Goal: Transaction & Acquisition: Purchase product/service

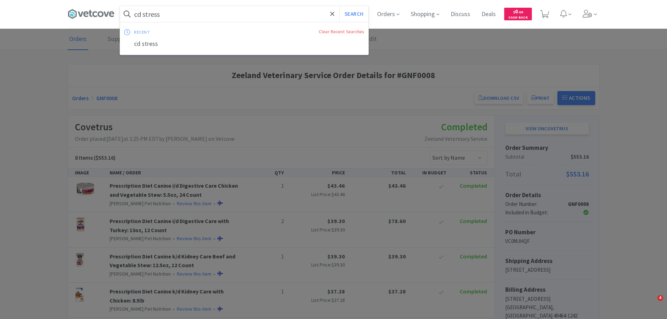
click at [177, 15] on input "cd stress" at bounding box center [244, 14] width 248 height 16
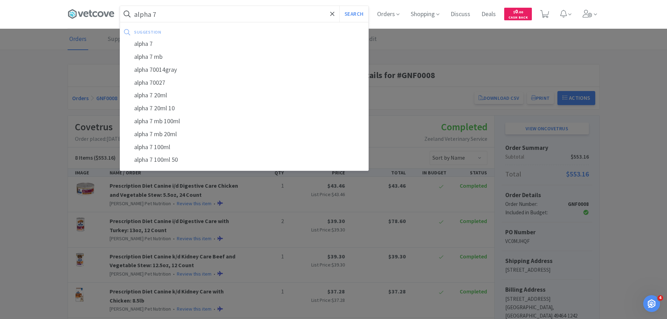
type input "alpha 7"
click at [340, 6] on button "Search" at bounding box center [354, 14] width 29 height 16
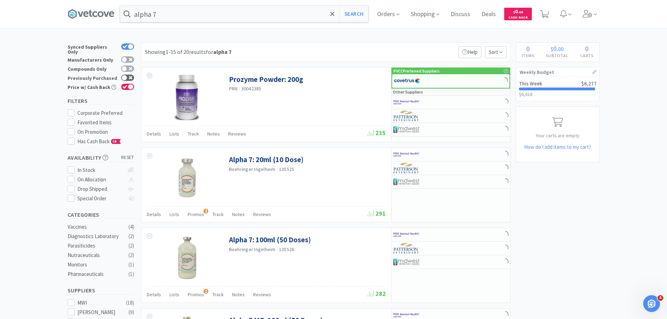
click at [129, 76] on icon at bounding box center [131, 78] width 4 height 4
checkbox input "true"
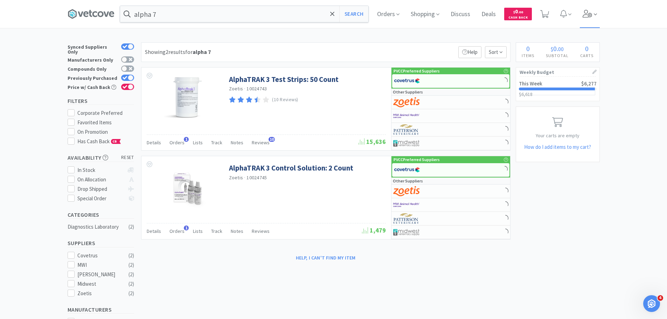
click at [593, 12] on icon at bounding box center [588, 14] width 10 height 8
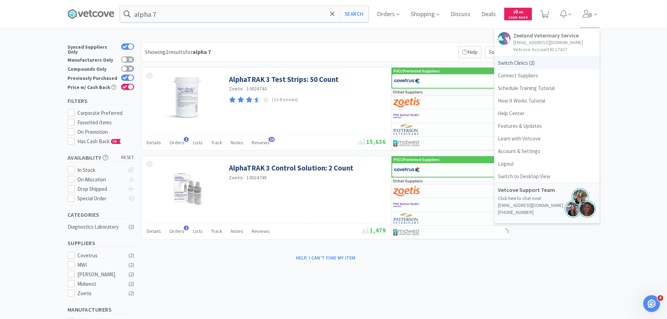
click at [532, 57] on span "Switch Clinics ( 2 )" at bounding box center [547, 63] width 105 height 13
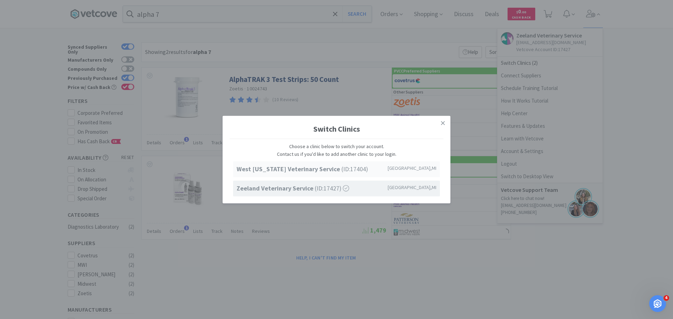
click at [310, 166] on strong "West [US_STATE] Veterinary Service" at bounding box center [288, 169] width 105 height 8
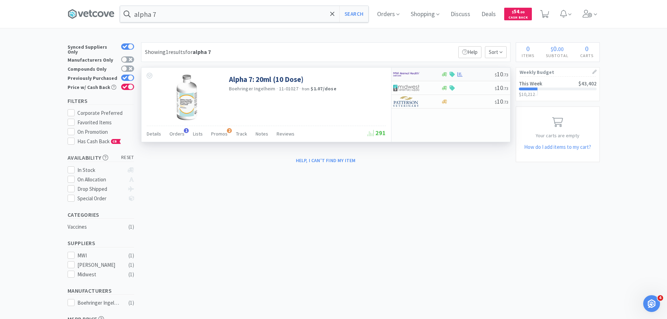
click at [410, 71] on img at bounding box center [406, 74] width 26 height 11
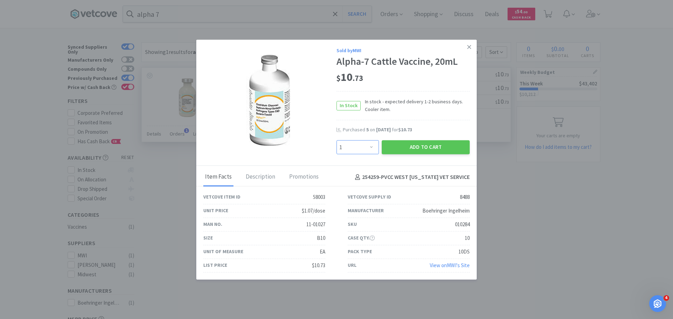
click at [368, 148] on select "Enter Quantity 1 2 3 4 5 6 7 8 9 10 11 12 13 14 15 16 17 18 19 20 Enter Quantity" at bounding box center [357, 147] width 42 height 14
select select "10"
click at [336, 140] on select "Enter Quantity 1 2 3 4 5 6 7 8 9 10 11 12 13 14 15 16 17 18 19 20 Enter Quantity" at bounding box center [357, 147] width 42 height 14
click at [402, 147] on button "Add to Cart" at bounding box center [426, 147] width 88 height 14
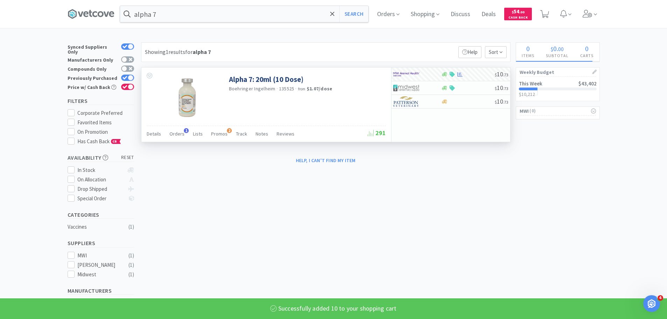
select select "10"
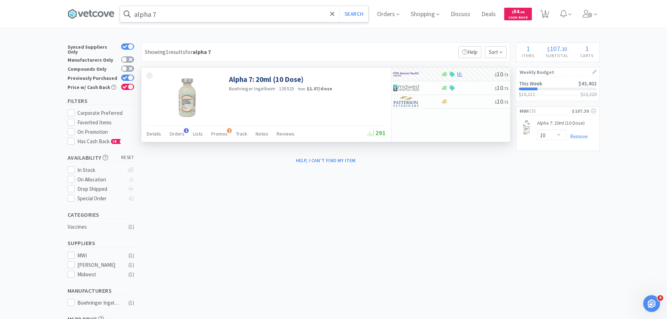
click at [236, 16] on input "alpha 7" at bounding box center [244, 14] width 248 height 16
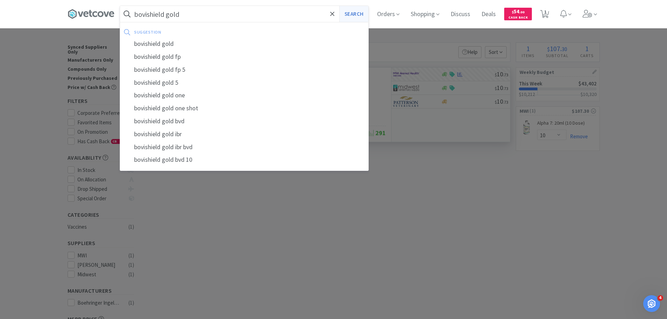
type input "bovishield gold"
click at [358, 12] on button "Search" at bounding box center [354, 14] width 29 height 16
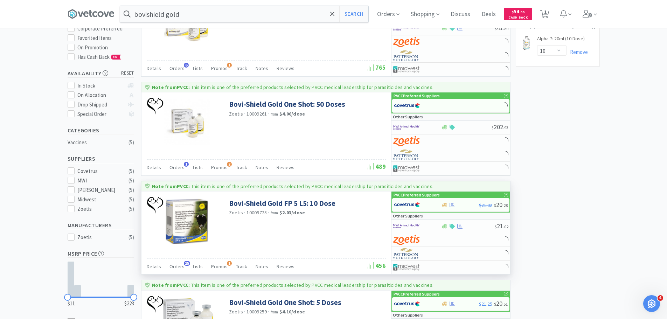
scroll to position [140, 0]
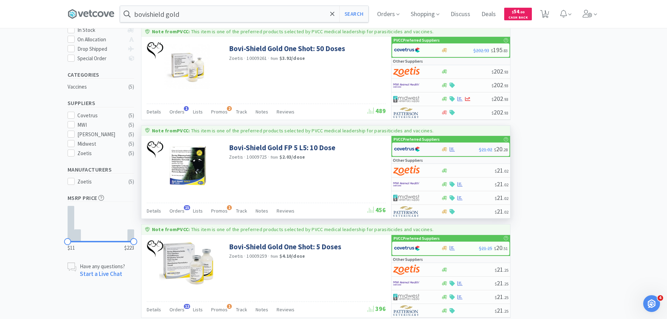
click at [400, 148] on img at bounding box center [407, 149] width 26 height 11
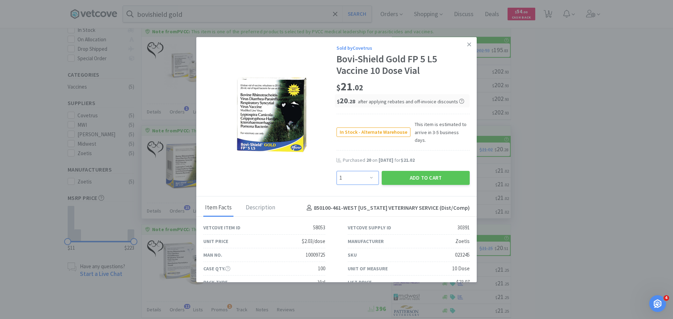
drag, startPoint x: 342, startPoint y: 169, endPoint x: 344, endPoint y: 164, distance: 5.8
click at [342, 171] on select "Enter Quantity 1 2 3 4 5 6 7 8 9 10 11 12 13 14 15 16 17 18 19 20 Enter Quantity" at bounding box center [357, 178] width 42 height 14
select select "6"
click at [336, 171] on select "Enter Quantity 1 2 3 4 5 6 7 8 9 10 11 12 13 14 15 16 17 18 19 20 Enter Quantity" at bounding box center [357, 178] width 42 height 14
click at [414, 175] on button "Add to Cart" at bounding box center [426, 178] width 88 height 14
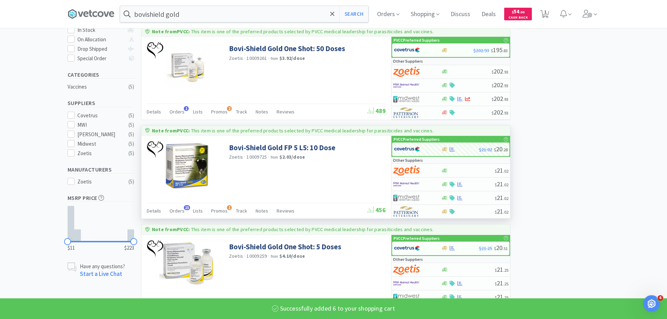
select select "6"
click at [227, 8] on input "bovishield gold" at bounding box center [244, 14] width 248 height 16
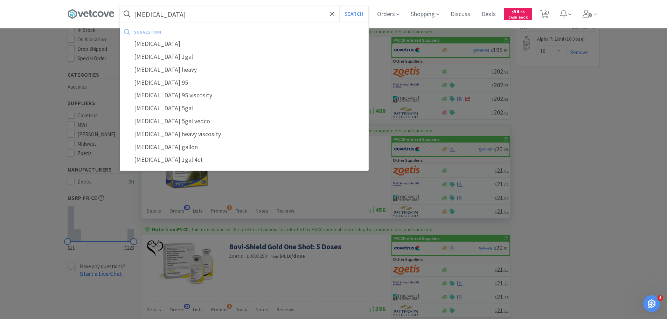
type input "[MEDICAL_DATA]"
click at [340, 6] on button "Search" at bounding box center [354, 14] width 29 height 16
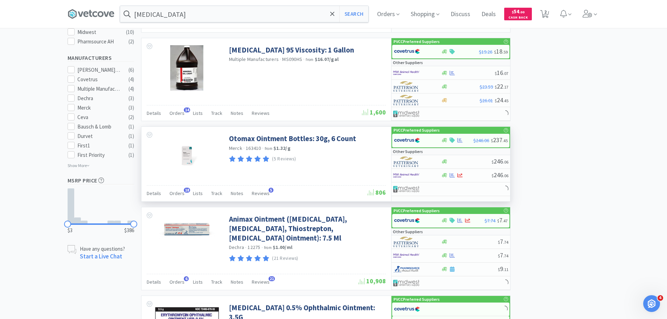
scroll to position [210, 0]
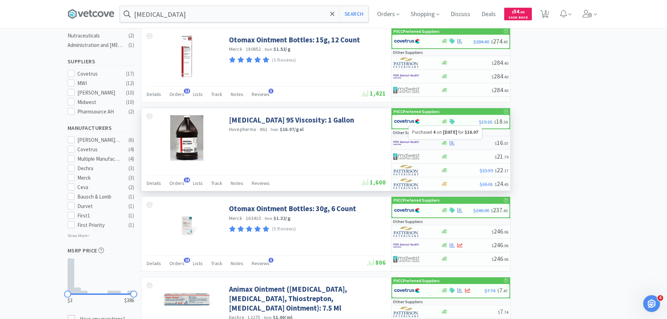
click at [452, 141] on icon at bounding box center [452, 142] width 5 height 5
select select "1"
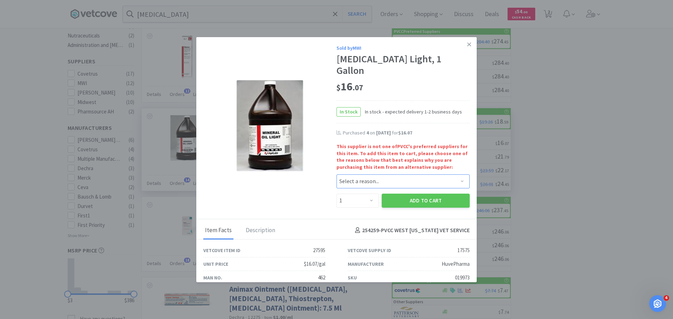
click at [376, 174] on select "Select a reason... Availability - This item is out of stock at the preferred su…" at bounding box center [402, 181] width 133 height 14
select select "pricing"
click at [336, 174] on select "Select a reason... Availability - This item is out of stock at the preferred su…" at bounding box center [402, 181] width 133 height 14
drag, startPoint x: 363, startPoint y: 191, endPoint x: 363, endPoint y: 185, distance: 5.6
click at [363, 194] on select "Enter Quantity 1 2 3 4 5 6 7 8 9 10 11 12 13 14 15 16 17 18 19 20 Enter Quantity" at bounding box center [357, 201] width 42 height 14
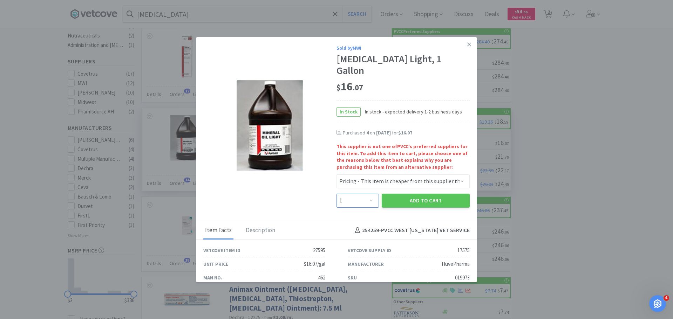
select select "4"
click at [336, 194] on select "Enter Quantity 1 2 3 4 5 6 7 8 9 10 11 12 13 14 15 16 17 18 19 20 Enter Quantity" at bounding box center [357, 201] width 42 height 14
click at [423, 194] on button "Add to Cart" at bounding box center [426, 201] width 88 height 14
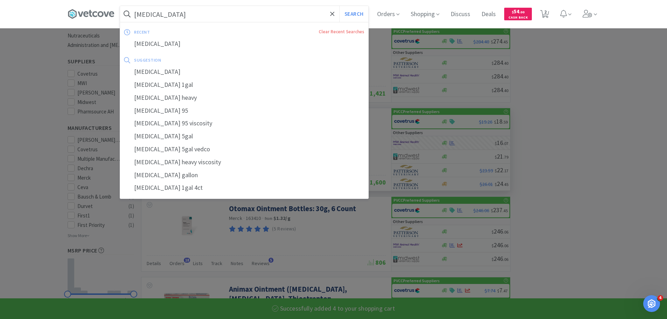
click at [211, 13] on input "[MEDICAL_DATA]" at bounding box center [244, 14] width 248 height 16
select select "4"
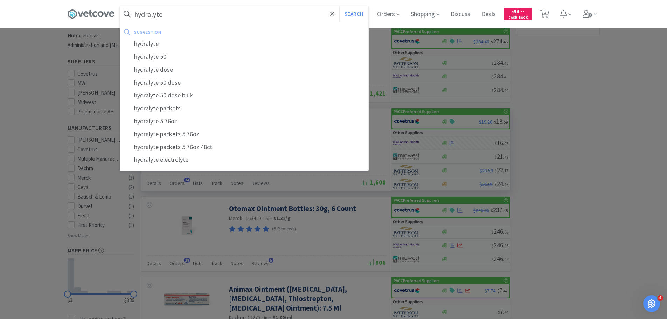
type input "hydralyte"
click at [340, 6] on button "Search" at bounding box center [354, 14] width 29 height 16
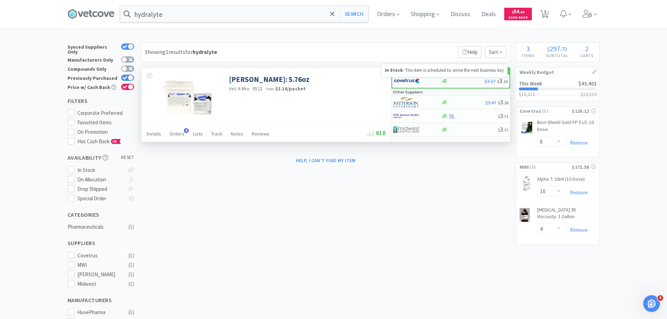
click at [444, 78] on icon at bounding box center [444, 80] width 5 height 5
select select "1"
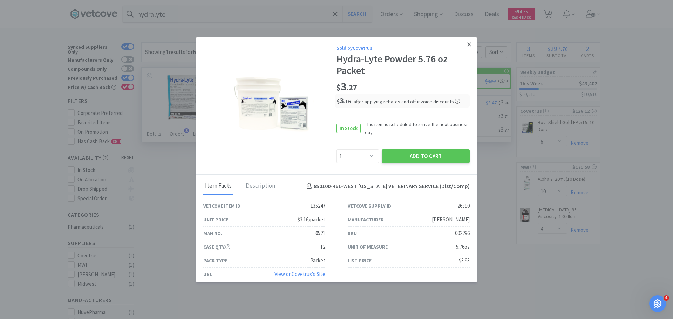
click at [463, 41] on link at bounding box center [469, 44] width 12 height 15
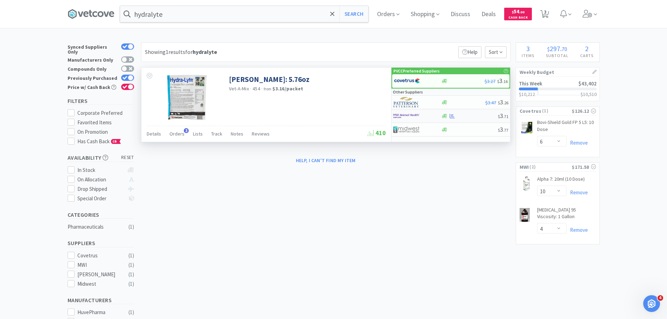
click at [429, 118] on div at bounding box center [412, 116] width 39 height 12
select select "1"
click at [407, 81] on img at bounding box center [407, 81] width 26 height 11
select select "1"
click at [432, 117] on div at bounding box center [417, 116] width 48 height 12
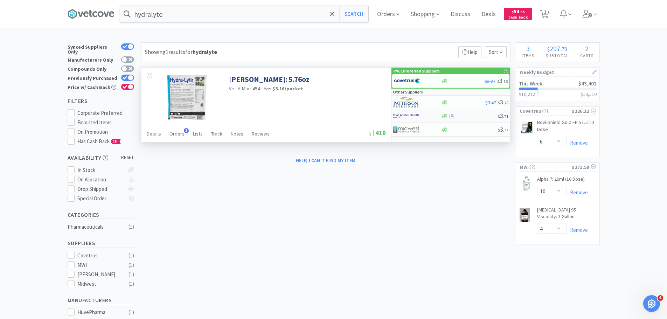
select select "1"
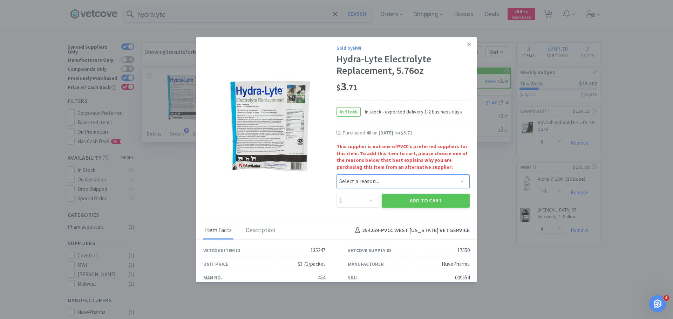
click at [361, 183] on select "Select a reason... Availability - This item is out of stock at the preferred su…" at bounding box center [402, 181] width 133 height 14
select select "quality_of_brand"
click at [336, 174] on select "Select a reason... Availability - This item is out of stock at the preferred su…" at bounding box center [402, 181] width 133 height 14
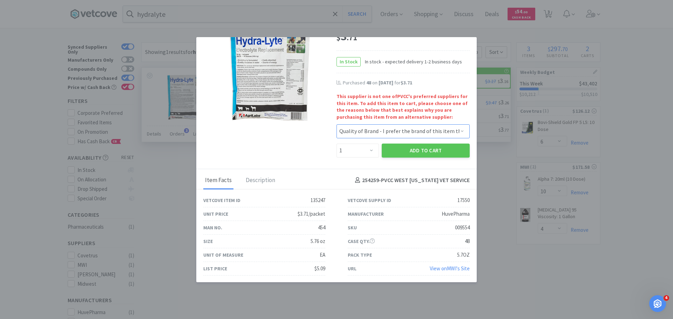
scroll to position [50, 0]
click at [352, 149] on select "Enter Quantity 1 2 3 4 5 6 7 8 9 10 11 12 13 14 15 16 17 18 19 20 Enter Quantity" at bounding box center [357, 150] width 42 height 14
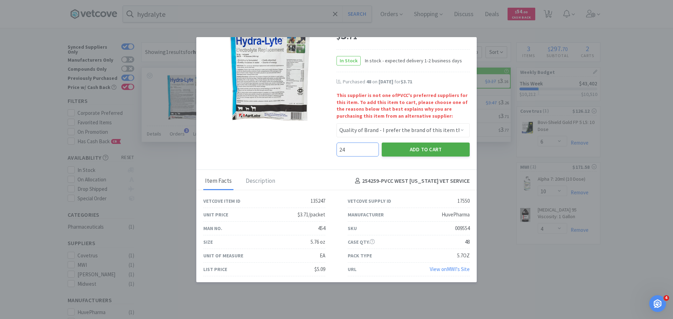
type input "24"
click at [415, 145] on button "Add to Cart" at bounding box center [426, 150] width 88 height 14
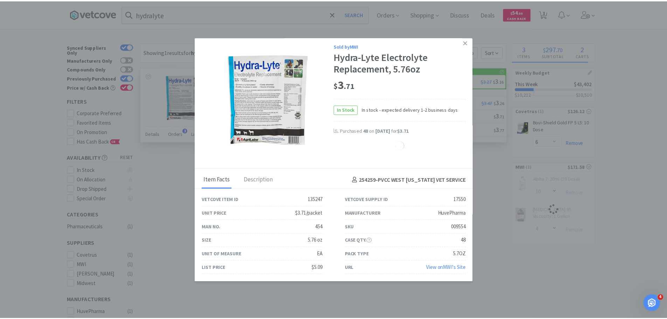
scroll to position [2, 0]
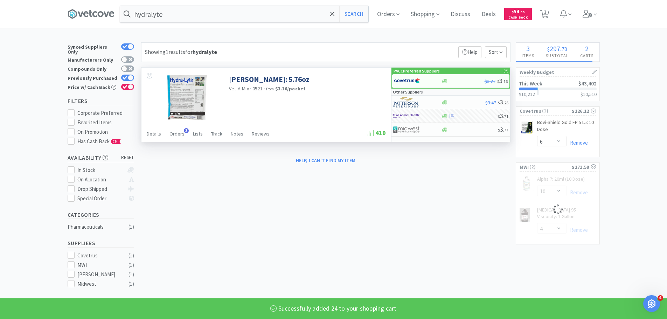
select select "24"
select select "4"
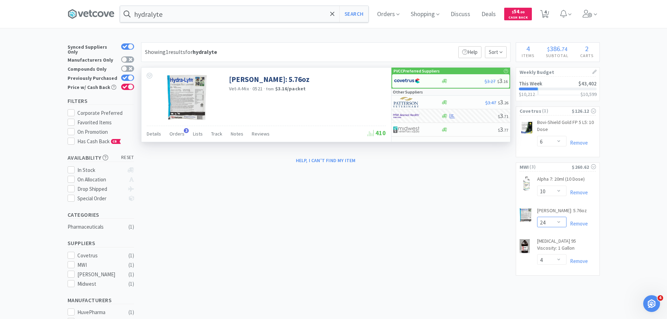
click at [542, 222] on select "Enter Quantity 1 2 3 4 5 6 7 8 9 10 11 12 13 14 15 16 17 18 19 20 24 Enter Quan…" at bounding box center [551, 222] width 29 height 11
click at [464, 181] on div "× Filter Results Synced Suppliers Only Manufacturers Only Compounds Only Previo…" at bounding box center [334, 235] width 533 height 386
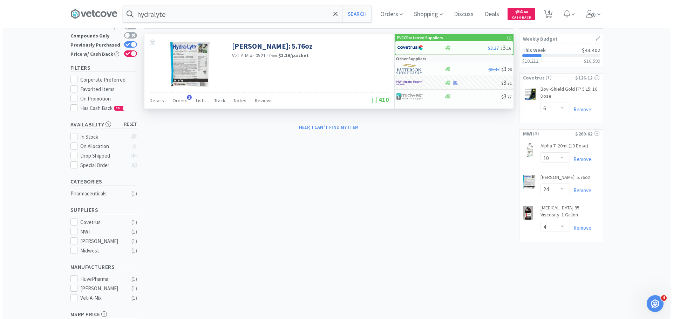
scroll to position [0, 0]
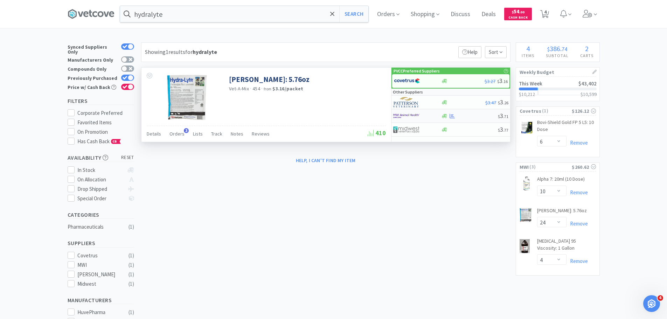
click at [398, 121] on img at bounding box center [406, 116] width 26 height 11
select select "1"
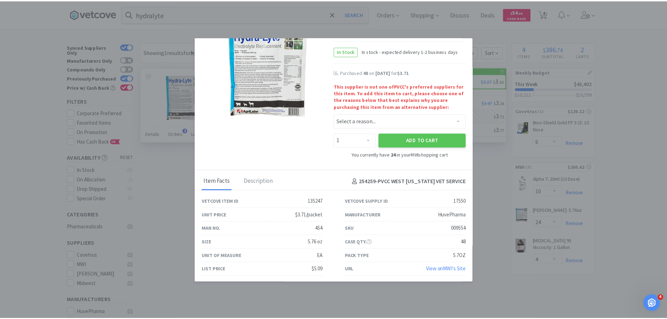
scroll to position [62, 0]
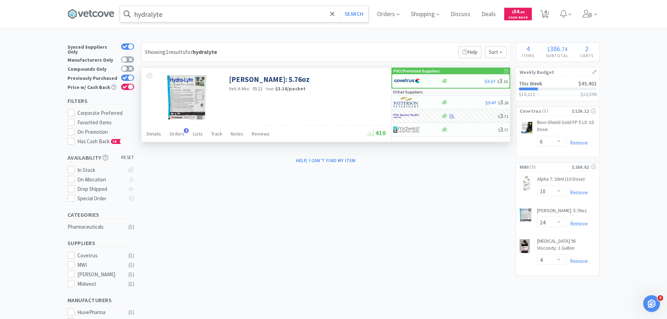
click at [266, 12] on input "hydralyte" at bounding box center [244, 14] width 248 height 16
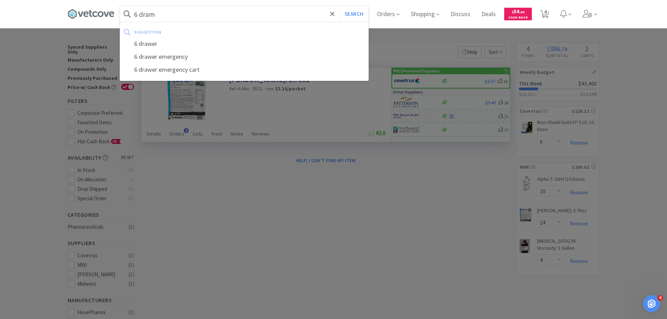
type input "6 dram"
click at [340, 6] on button "Search" at bounding box center [354, 14] width 29 height 16
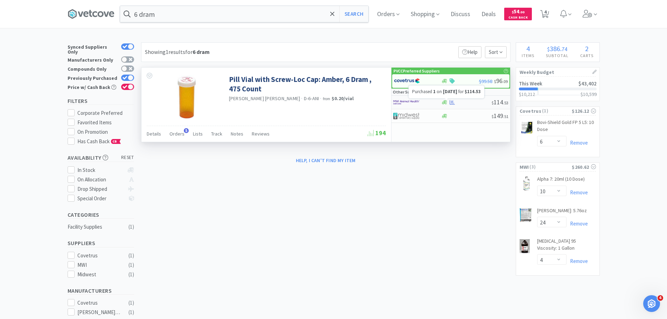
click at [452, 105] on icon at bounding box center [452, 102] width 5 height 5
select select "1"
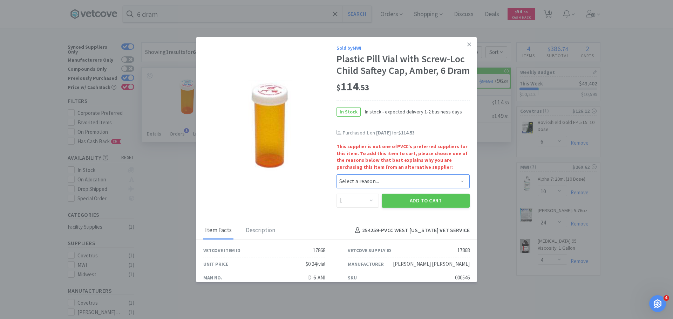
click at [423, 188] on select "Select a reason... Availability - This item is out of stock at the preferred su…" at bounding box center [402, 181] width 133 height 14
select select "quality_of_brand"
click at [336, 186] on select "Select a reason... Availability - This item is out of stock at the preferred su…" at bounding box center [402, 181] width 133 height 14
click at [415, 208] on button "Add to Cart" at bounding box center [426, 201] width 88 height 14
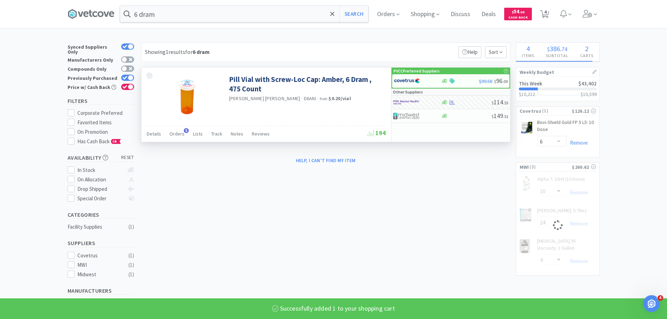
select select "1"
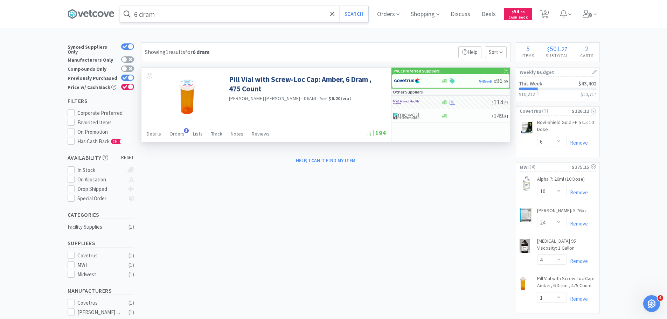
click at [286, 9] on input "6 dram" at bounding box center [244, 14] width 248 height 16
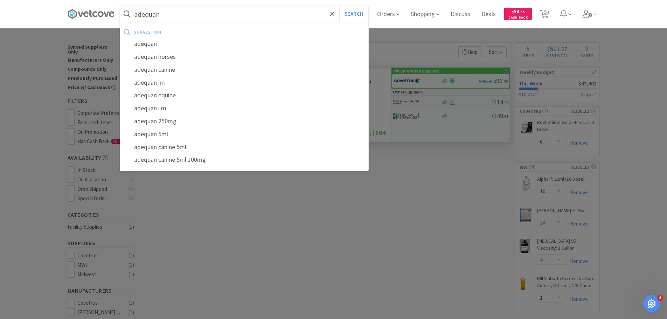
type input "adequan"
click at [340, 6] on button "Search" at bounding box center [354, 14] width 29 height 16
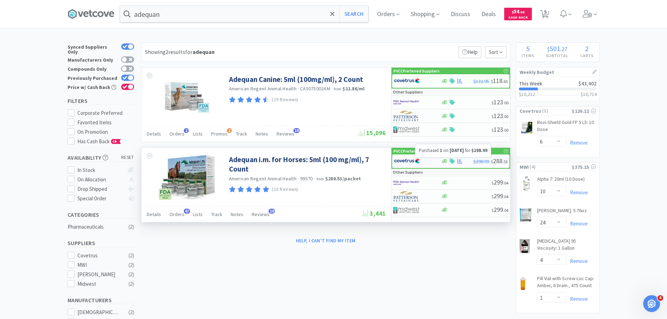
click at [458, 160] on icon at bounding box center [460, 161] width 5 height 5
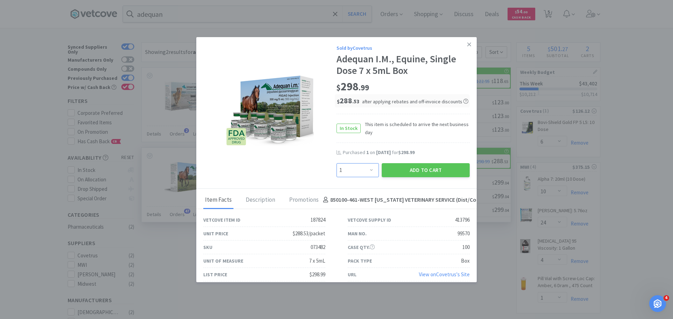
click at [348, 166] on select "Enter Quantity 1 2 3 4 5 6 7 8 9 10 11 12 13 14 15 16 17 18 19 20 Enter Quantity" at bounding box center [357, 170] width 42 height 14
select select "2"
click at [336, 163] on select "Enter Quantity 1 2 3 4 5 6 7 8 9 10 11 12 13 14 15 16 17 18 19 20 Enter Quantity" at bounding box center [357, 170] width 42 height 14
click at [407, 172] on button "Add to Cart" at bounding box center [426, 170] width 88 height 14
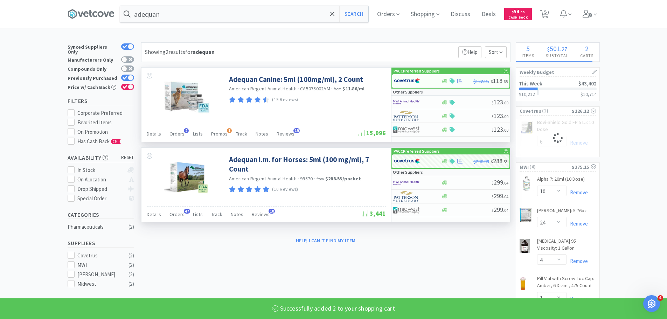
select select "2"
select select "6"
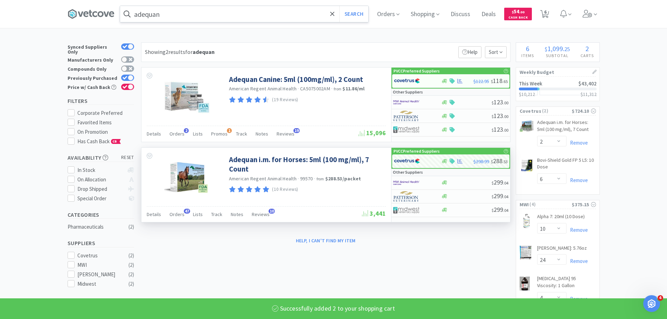
click at [277, 11] on input "adequan" at bounding box center [244, 14] width 248 height 16
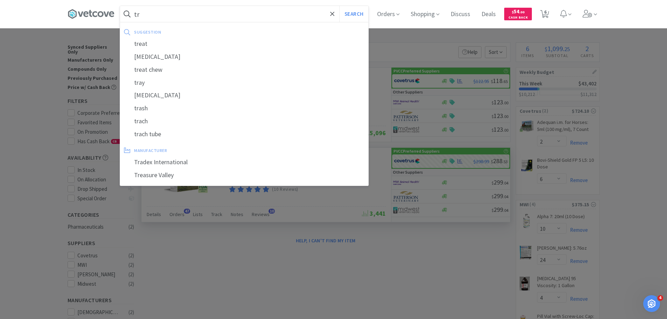
type input "t"
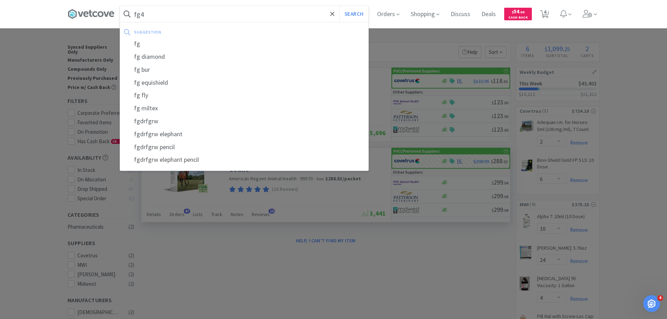
click at [340, 6] on button "Search" at bounding box center [354, 14] width 29 height 16
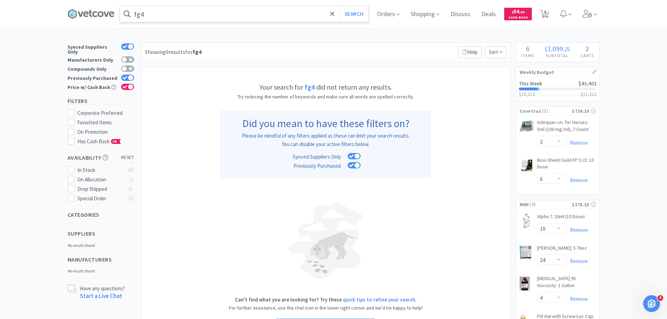
click at [191, 14] on input "fg4" at bounding box center [244, 14] width 248 height 16
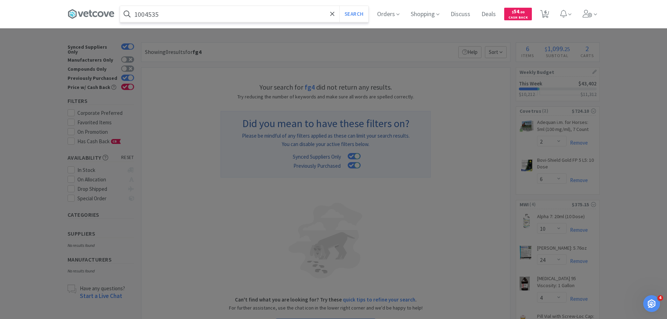
type input "1004535"
click at [340, 6] on button "Search" at bounding box center [354, 14] width 29 height 16
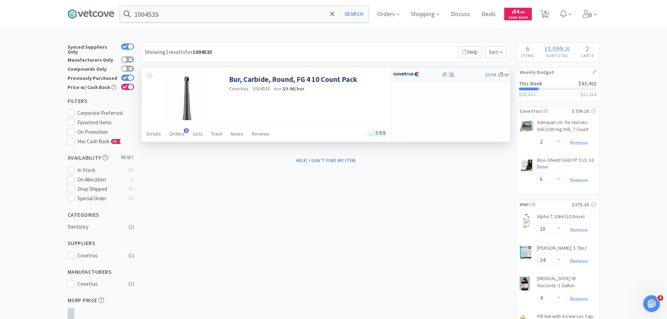
click at [433, 79] on div at bounding box center [417, 74] width 48 height 12
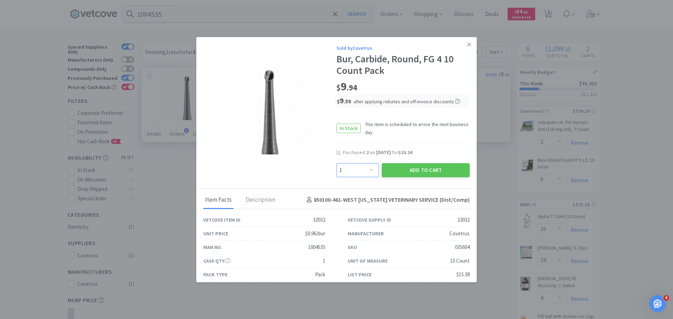
drag, startPoint x: 359, startPoint y: 171, endPoint x: 361, endPoint y: 163, distance: 8.1
click at [359, 171] on select "Enter Quantity 1 2 3 4 5 6 7 8 9 10 11 12 13 14 15 16 17 18 19 20 Enter Quantity" at bounding box center [357, 170] width 42 height 14
select select "2"
click at [336, 163] on select "Enter Quantity 1 2 3 4 5 6 7 8 9 10 11 12 13 14 15 16 17 18 19 20 Enter Quantity" at bounding box center [357, 170] width 42 height 14
click at [414, 173] on button "Add to Cart" at bounding box center [426, 170] width 88 height 14
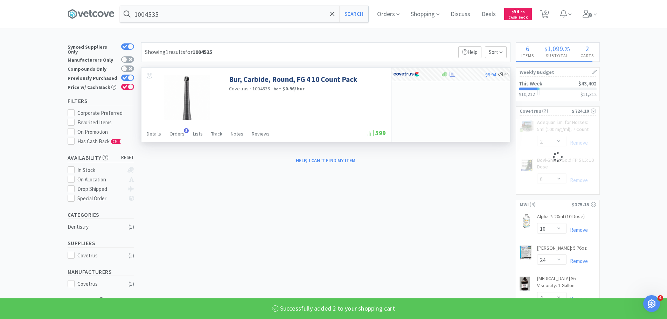
select select "2"
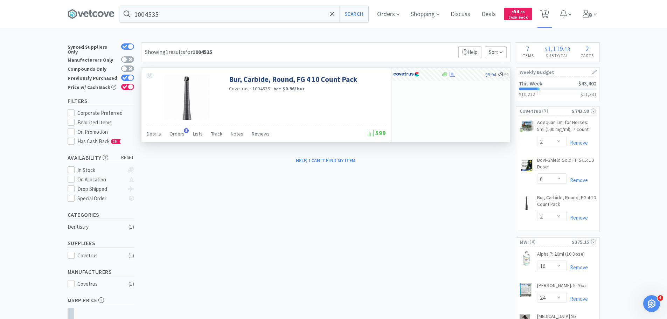
click at [549, 13] on icon at bounding box center [545, 14] width 9 height 8
select select "2"
select select "6"
select select "2"
select select "10"
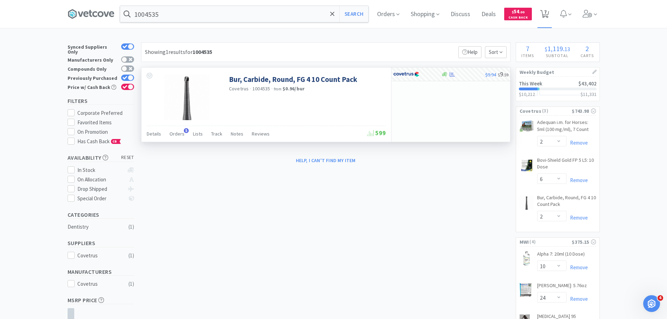
select select "24"
select select "4"
select select "1"
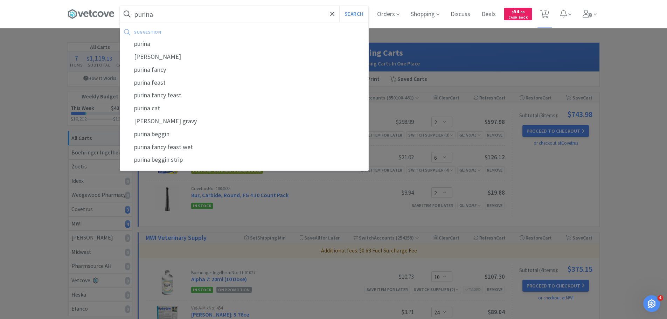
type input "purina"
click at [340, 6] on button "Search" at bounding box center [354, 14] width 29 height 16
select select "2"
select select "6"
select select "2"
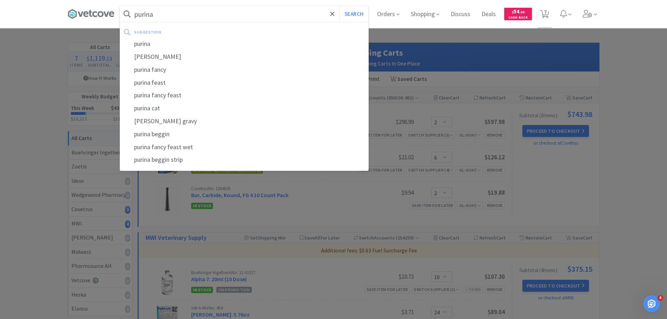
select select "10"
select select "24"
select select "4"
select select "1"
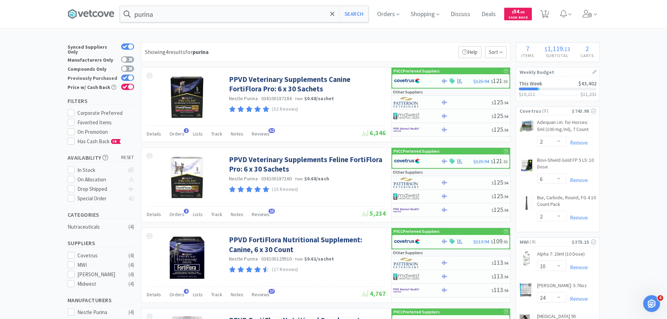
click at [123, 76] on icon at bounding box center [125, 78] width 5 height 4
checkbox input "false"
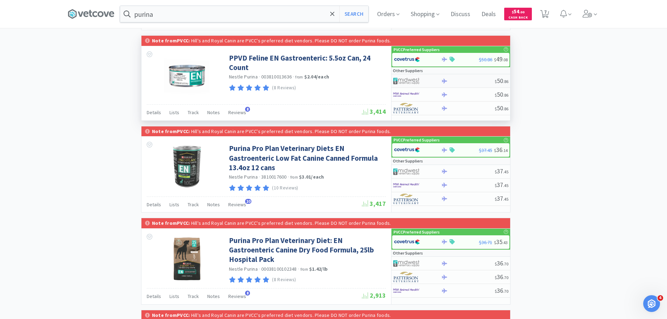
scroll to position [1088, 0]
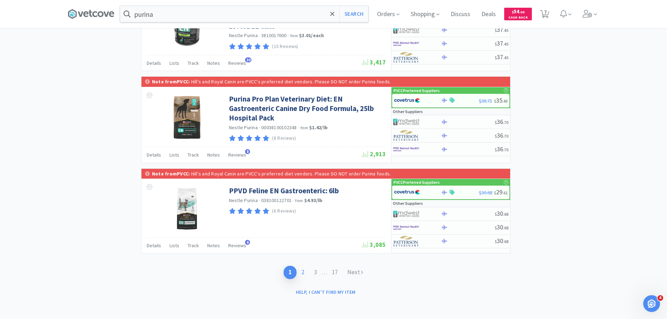
click at [300, 270] on link "2" at bounding box center [303, 272] width 13 height 13
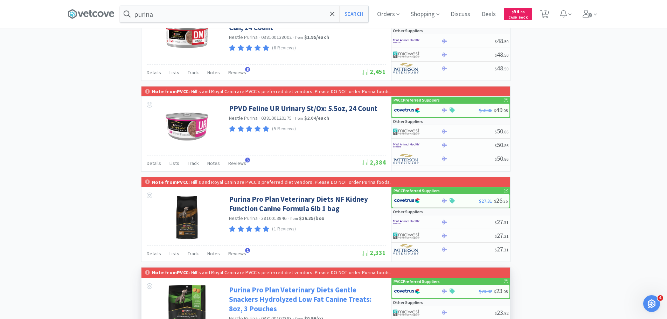
scroll to position [631, 0]
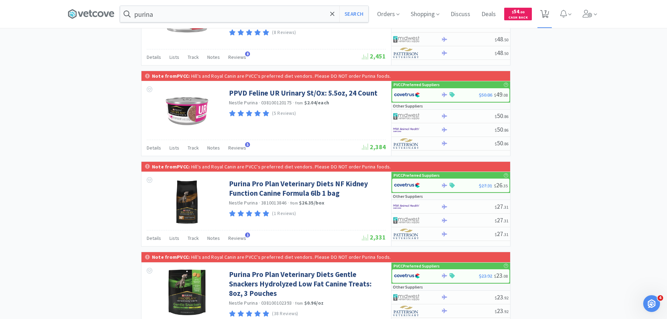
click at [546, 15] on icon at bounding box center [545, 14] width 9 height 8
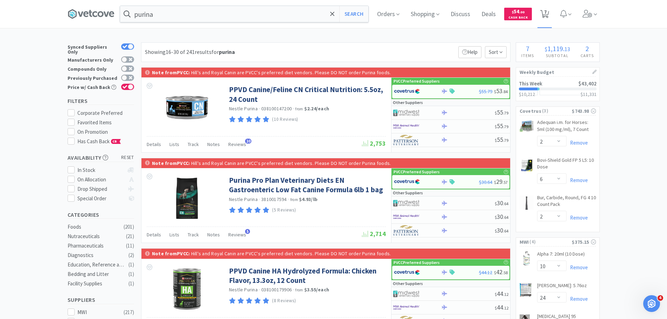
select select "2"
select select "6"
select select "2"
select select "10"
select select "24"
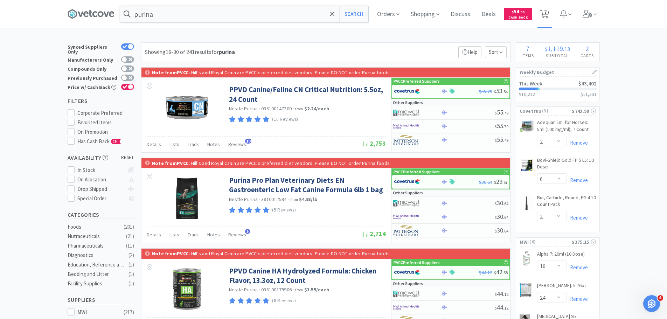
select select "4"
select select "1"
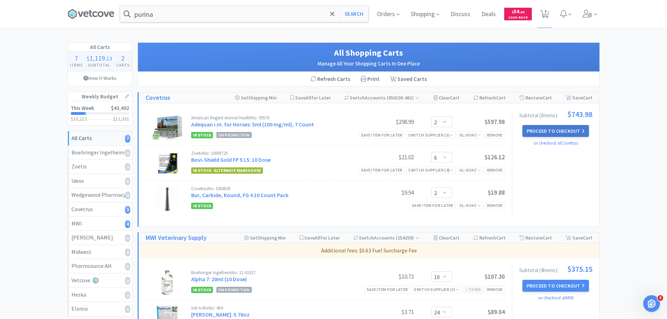
click at [558, 131] on button "Proceed to Checkout" at bounding box center [556, 131] width 67 height 12
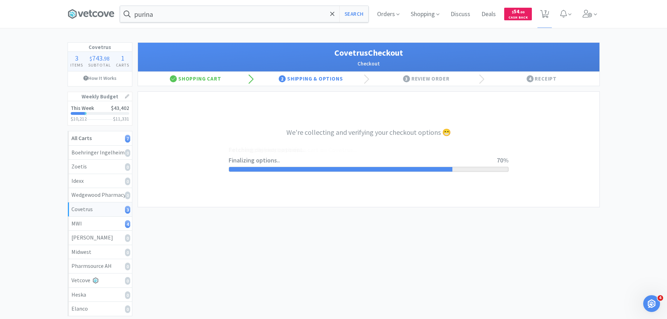
select select "ACCOUNT"
select select "cvt-standard-net"
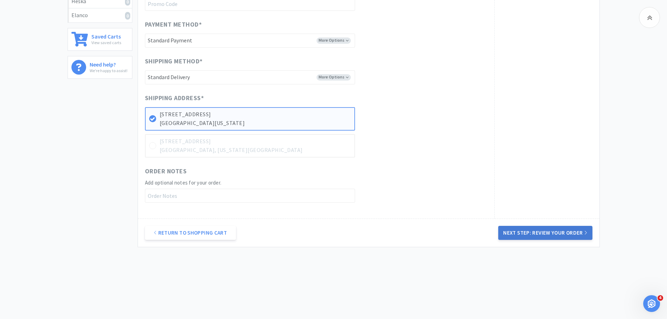
click at [526, 231] on button "Next Step: Review Your Order" at bounding box center [546, 233] width 94 height 14
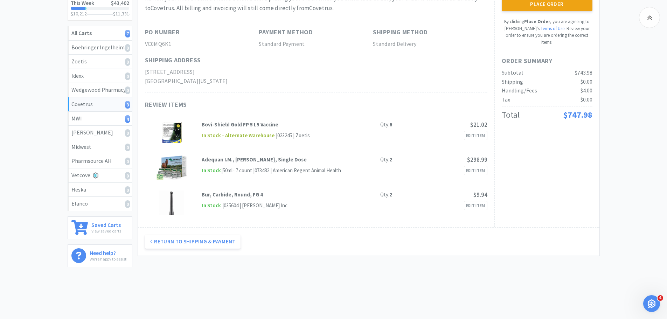
scroll to position [70, 0]
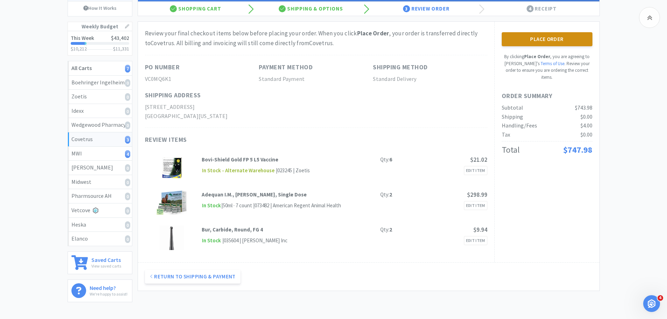
click at [576, 37] on button "Place Order" at bounding box center [547, 39] width 91 height 14
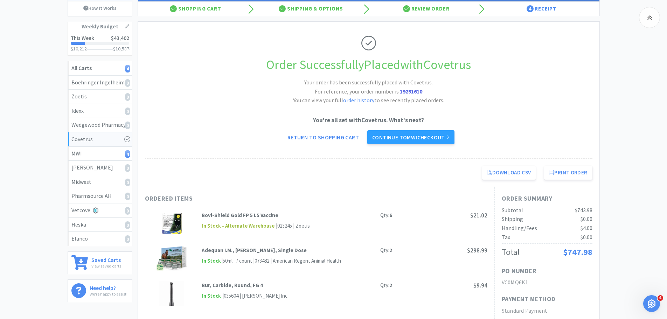
click at [458, 136] on div "You're all set with Covetrus . What's next? Return to Shopping Cart Continue to…" at bounding box center [369, 130] width 448 height 29
click at [448, 137] on icon at bounding box center [448, 138] width 4 height 6
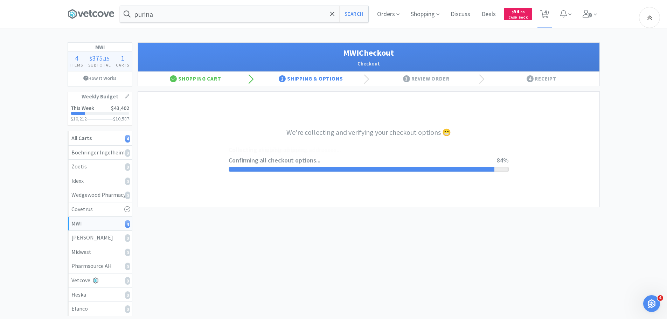
select select "STD_"
select select "FMI"
select select "RPS"
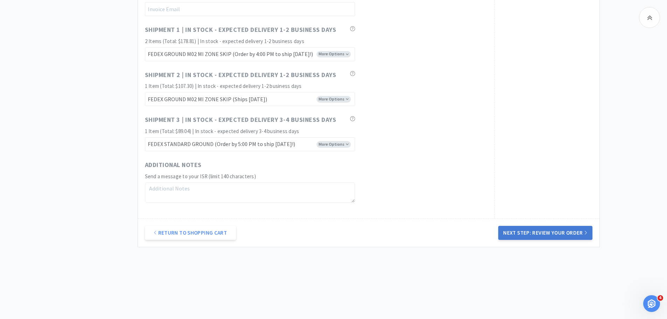
click at [553, 234] on button "Next Step: Review Your Order" at bounding box center [546, 233] width 94 height 14
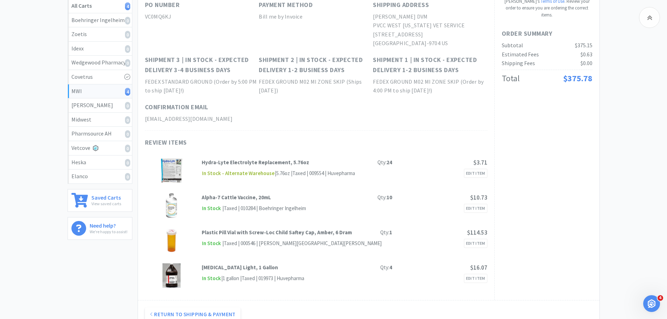
scroll to position [70, 0]
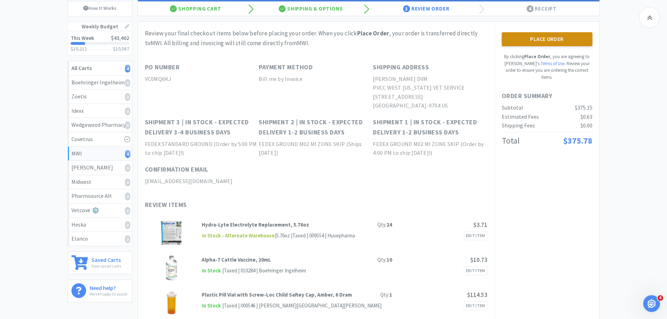
click at [551, 39] on button "Place Order" at bounding box center [547, 39] width 91 height 14
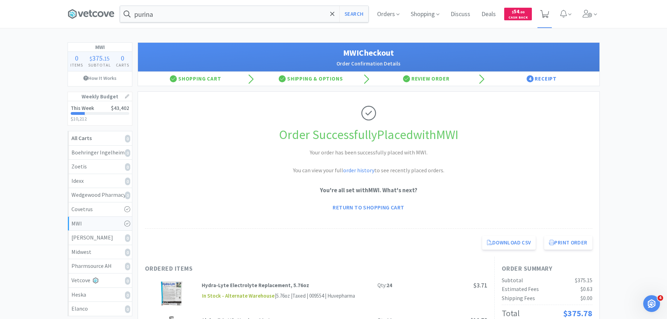
click at [543, 11] on icon at bounding box center [545, 14] width 9 height 8
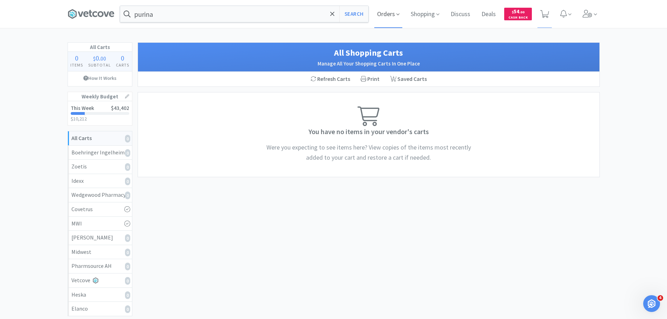
click at [378, 13] on span "Orders" at bounding box center [389, 14] width 28 height 28
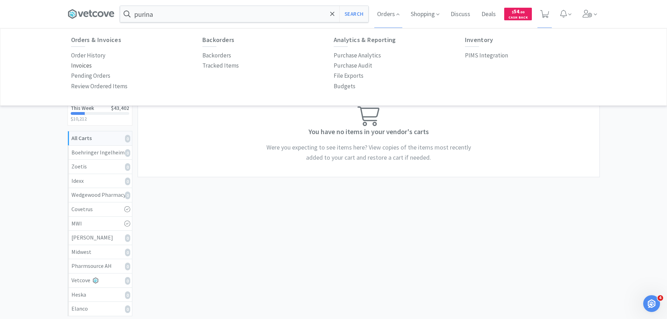
click at [80, 66] on p "Invoices" at bounding box center [81, 65] width 21 height 9
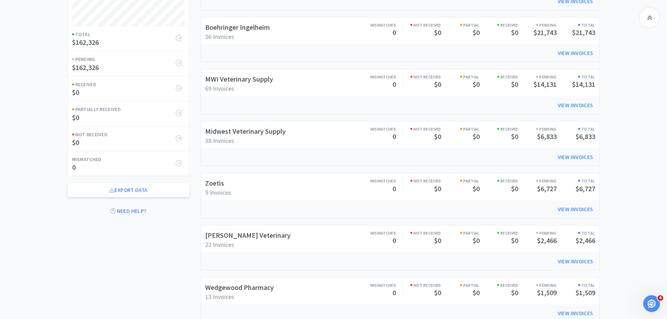
scroll to position [169, 0]
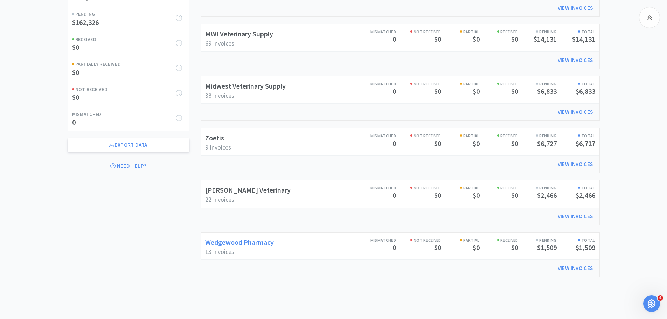
click at [260, 241] on link "Wedgewood Pharmacy" at bounding box center [239, 242] width 69 height 9
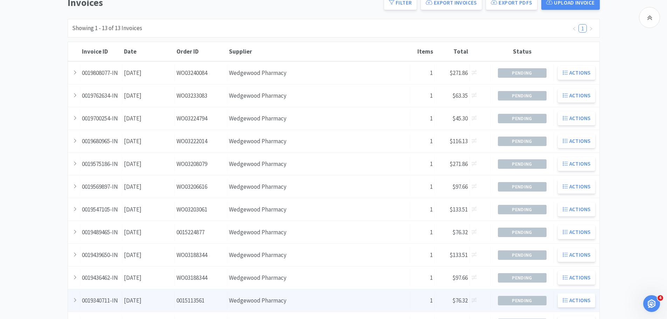
scroll to position [12, 0]
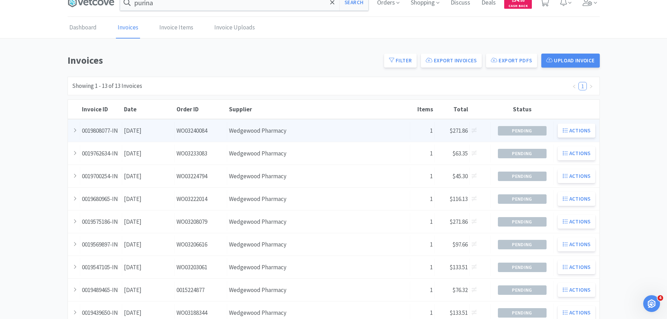
click at [268, 129] on div "Supplier Wedgewood Pharmacy" at bounding box center [318, 131] width 183 height 18
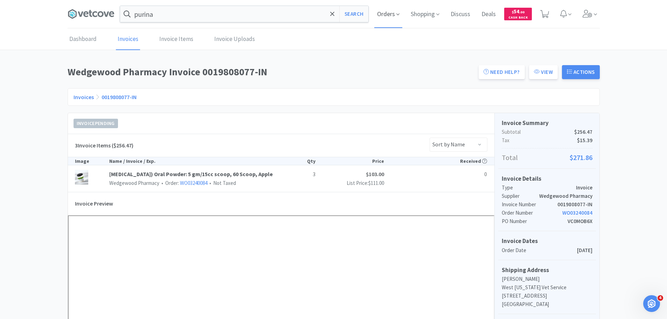
click at [388, 15] on span "Orders" at bounding box center [389, 14] width 28 height 28
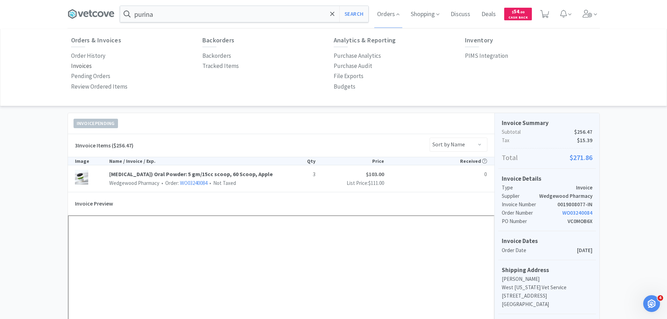
click at [77, 65] on p "Invoices" at bounding box center [81, 65] width 21 height 9
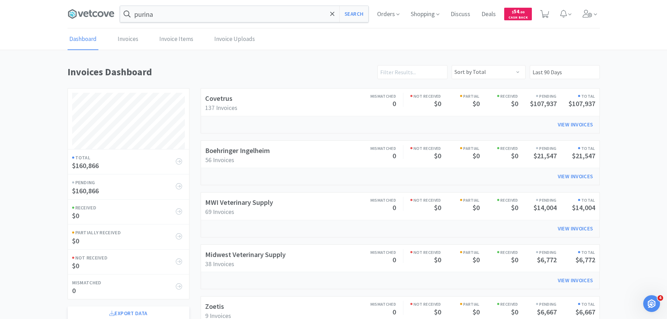
scroll to position [389, 533]
click at [219, 148] on link "Boehringer Ingelheim" at bounding box center [237, 150] width 65 height 9
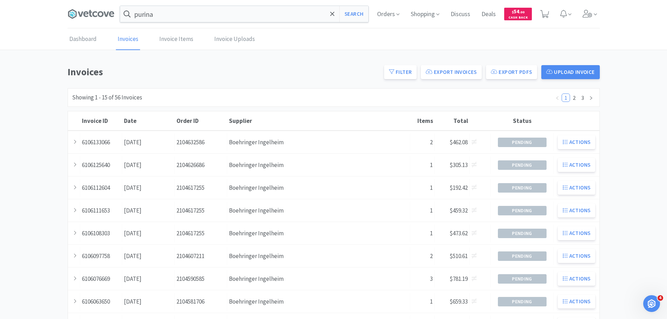
click at [219, 148] on div "Order ID 2104632586" at bounding box center [201, 142] width 53 height 18
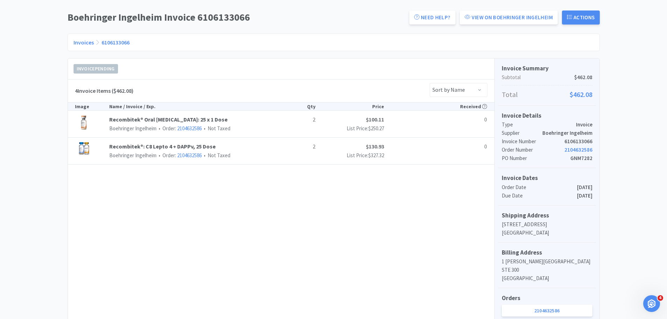
scroll to position [70, 0]
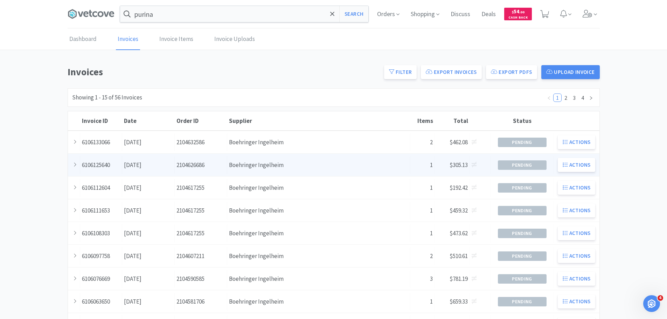
click at [164, 166] on div "Date [DATE]" at bounding box center [148, 165] width 53 height 18
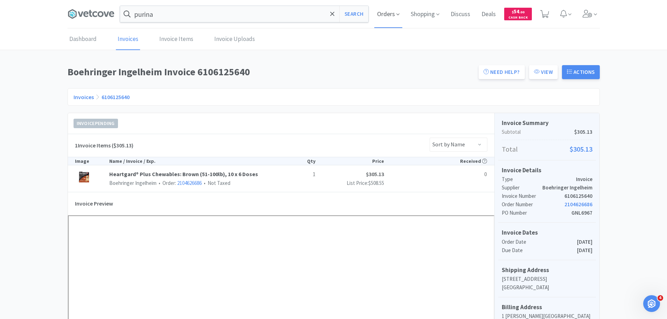
click at [386, 15] on span "Orders" at bounding box center [389, 14] width 28 height 28
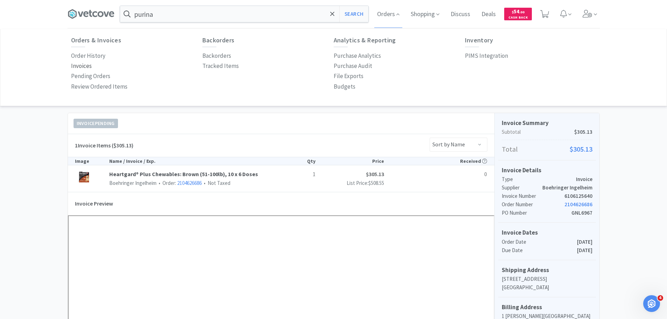
click at [79, 68] on p "Invoices" at bounding box center [81, 65] width 21 height 9
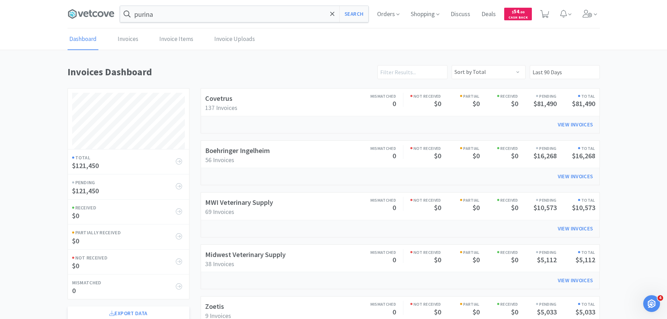
scroll to position [389, 533]
click at [233, 153] on link "Boehringer Ingelheim" at bounding box center [237, 150] width 65 height 9
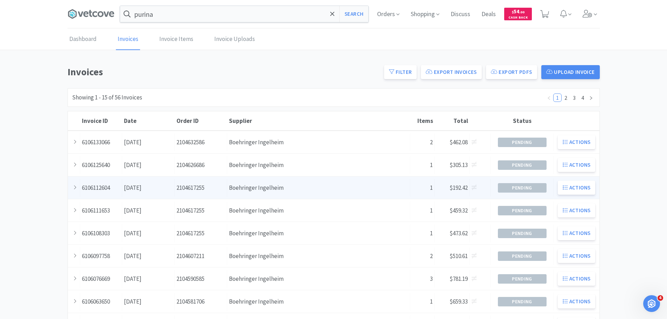
click at [188, 185] on div "Order ID 2104617255" at bounding box center [201, 188] width 53 height 18
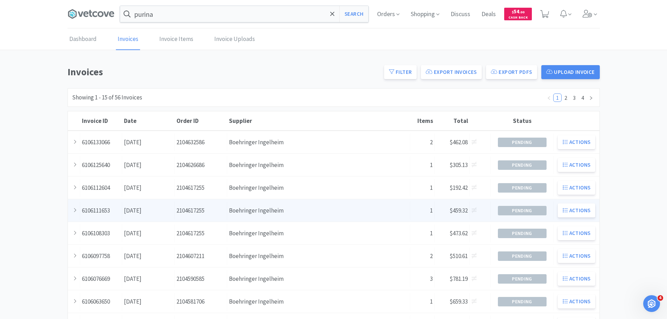
click at [189, 205] on div "Order ID 2104617255" at bounding box center [201, 211] width 53 height 18
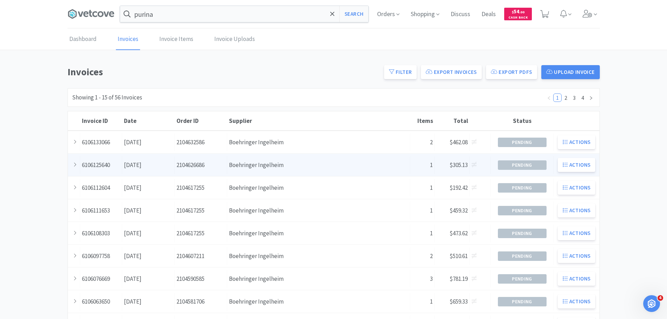
click at [150, 154] on div "Invoice ID 6106125640 Date [DATE] Order ID 2104626686 Supplier Boehringer Ingel…" at bounding box center [334, 165] width 532 height 22
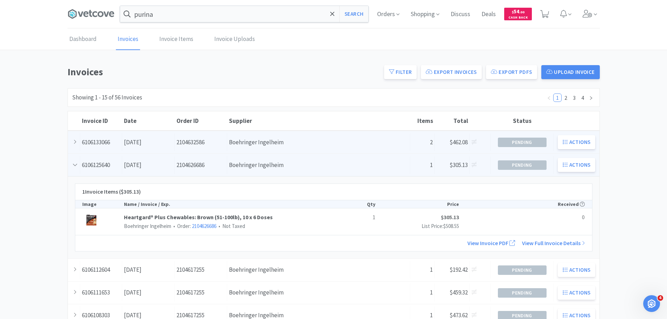
click at [155, 141] on div "Date [DATE]" at bounding box center [148, 142] width 53 height 18
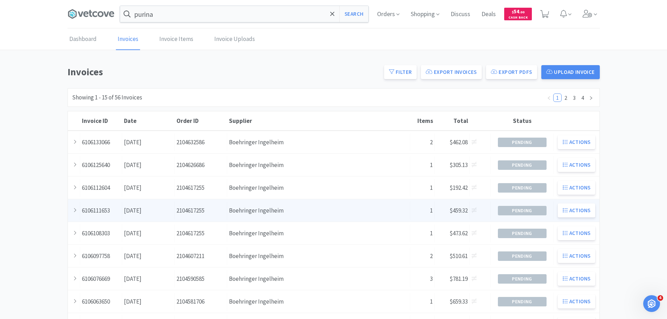
click at [156, 204] on div "Date [DATE]" at bounding box center [148, 211] width 53 height 18
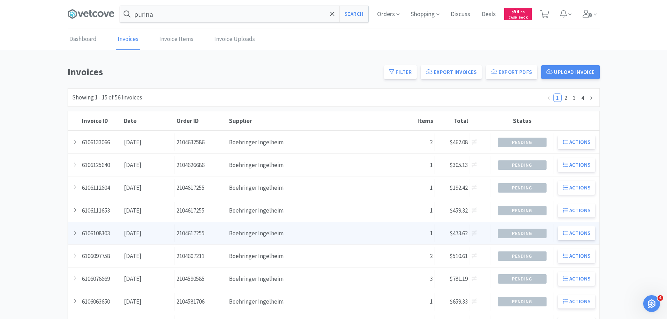
click at [149, 231] on div "Date [DATE]" at bounding box center [148, 234] width 53 height 18
